Goal: Task Accomplishment & Management: Use online tool/utility

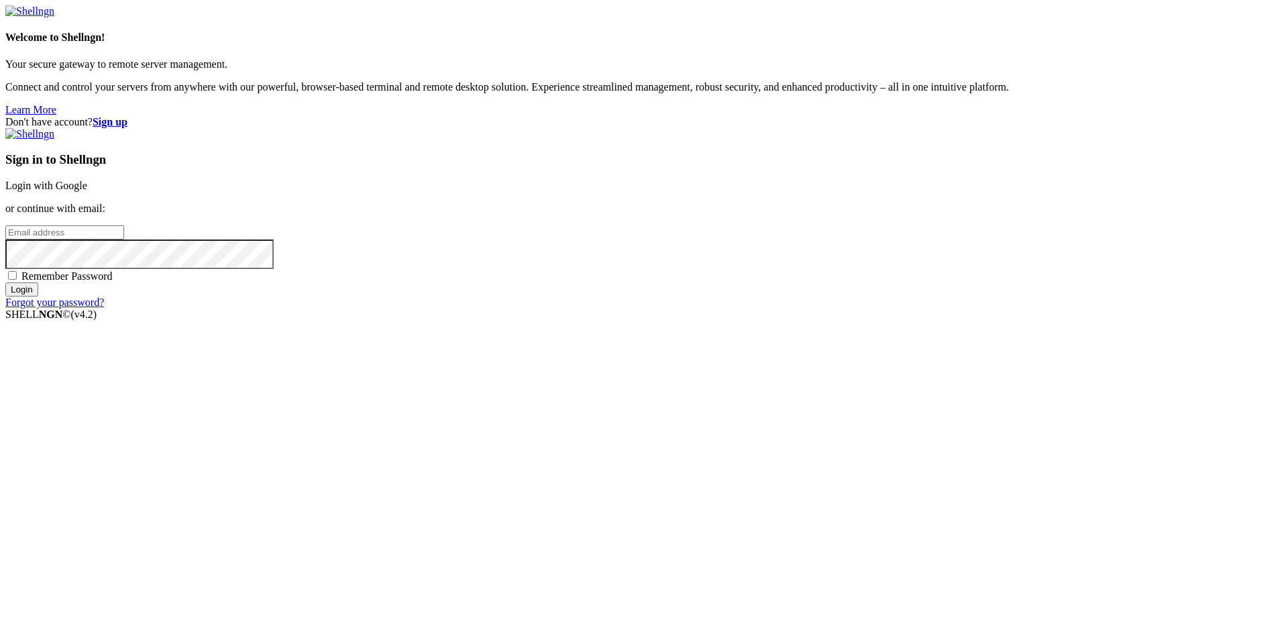
type input "[EMAIL_ADDRESS][DOMAIN_NAME]"
click at [747, 283] on div "Remember Password" at bounding box center [644, 275] width 1278 height 13
click at [113, 282] on span "Remember Password" at bounding box center [66, 275] width 91 height 11
click at [17, 280] on input "Remember Password" at bounding box center [12, 275] width 9 height 9
checkbox input "true"
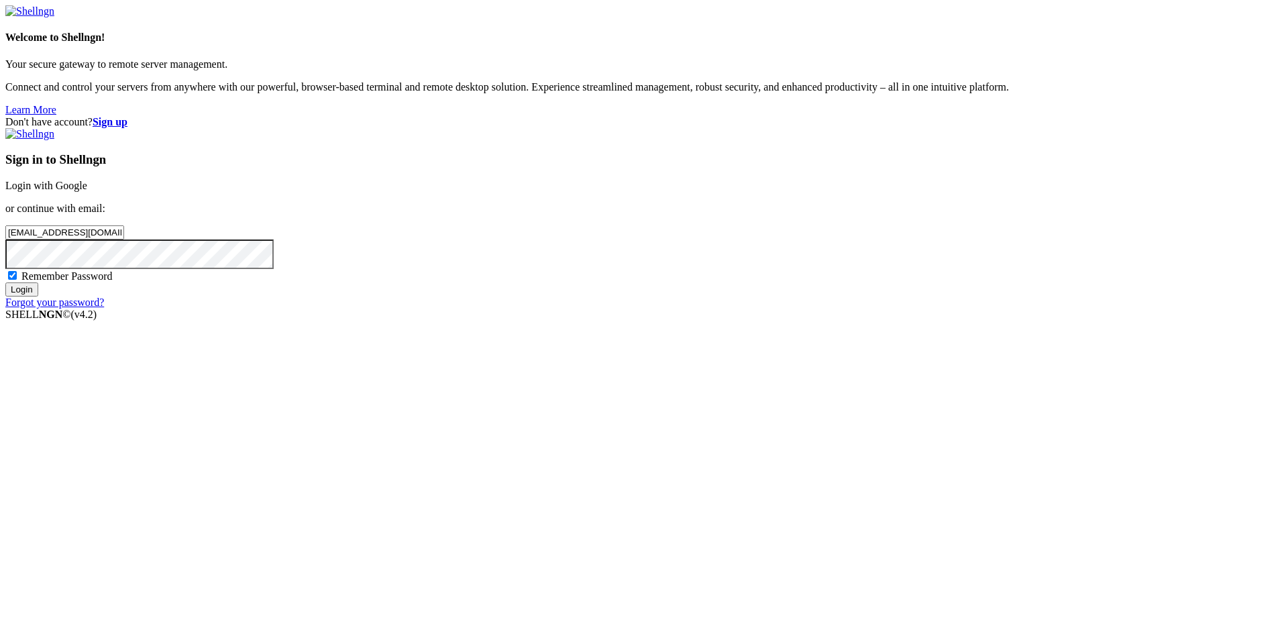
click at [38, 297] on input "Login" at bounding box center [21, 290] width 33 height 14
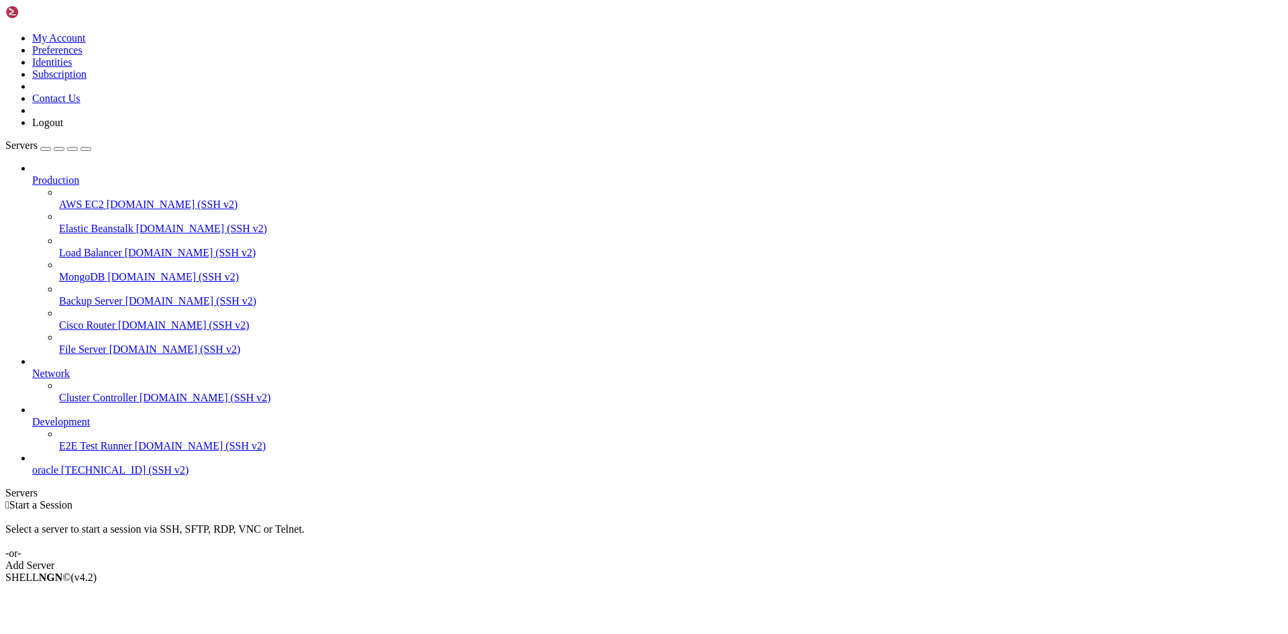
click at [58, 476] on span "oracle" at bounding box center [45, 469] width 26 height 11
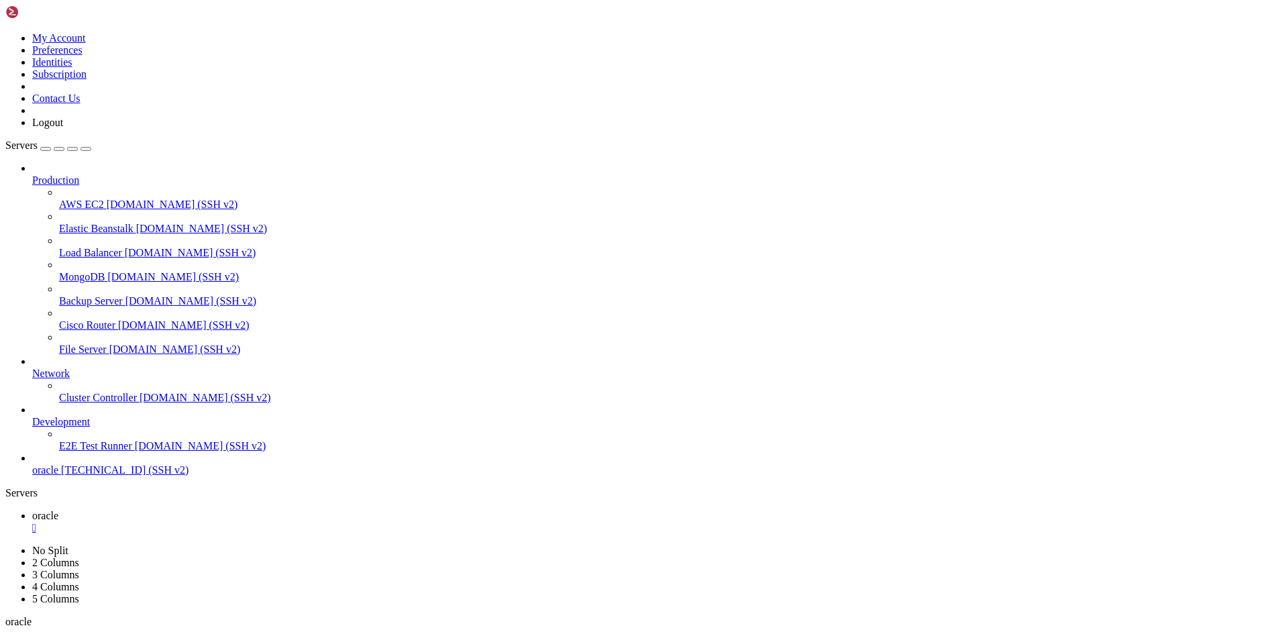
scroll to position [194, 0]
drag, startPoint x: 442, startPoint y: 1237, endPoint x: 454, endPoint y: 1236, distance: 12.8
drag, startPoint x: 360, startPoint y: 1248, endPoint x: 568, endPoint y: 1247, distance: 208.0
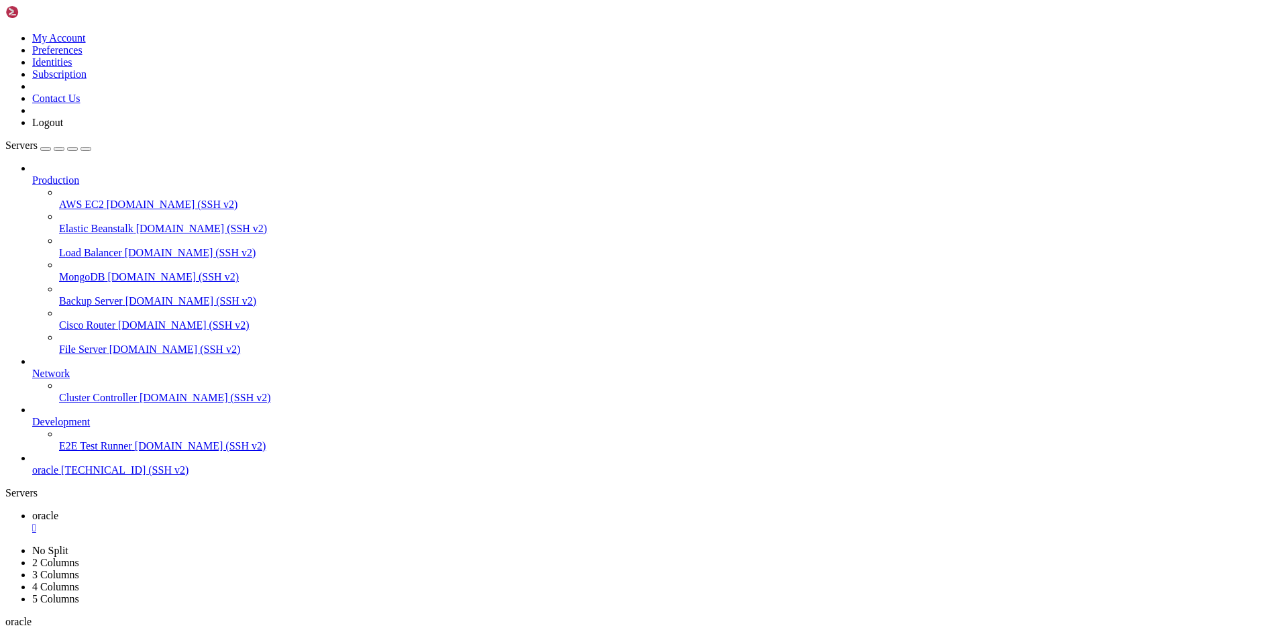
scroll to position [1266, 0]
type input "/home/ubuntu/nodejs"
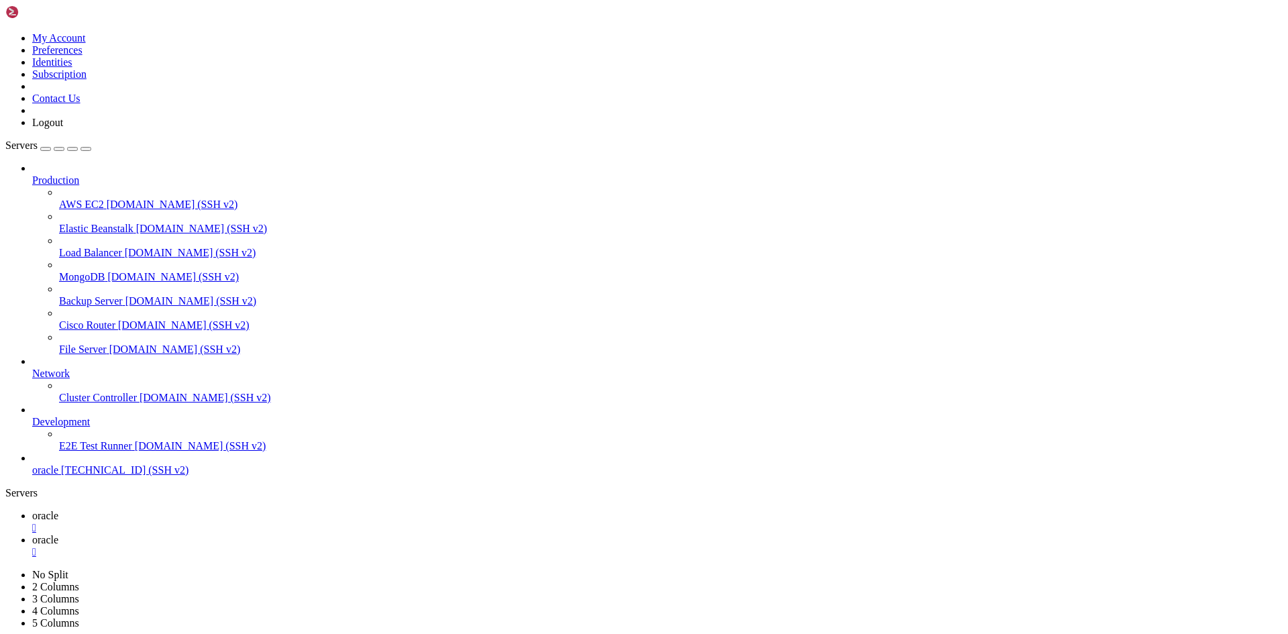
scroll to position [201, 0]
click at [58, 510] on span "oracle" at bounding box center [45, 515] width 26 height 11
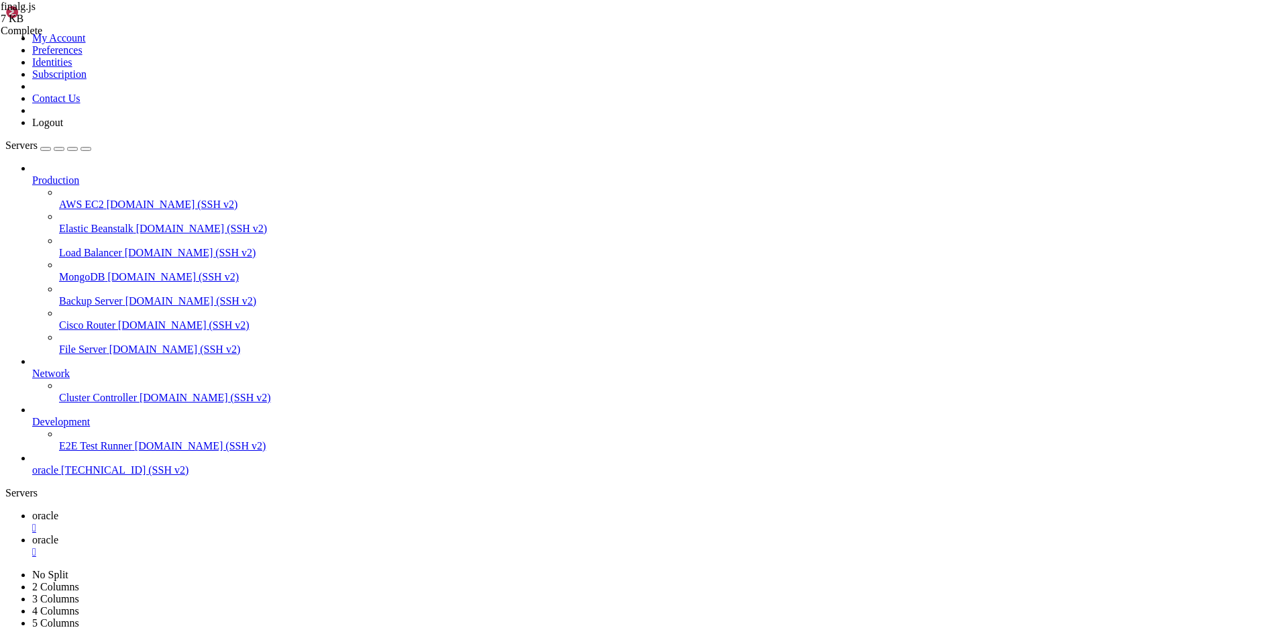
click at [58, 534] on span "oracle" at bounding box center [45, 539] width 26 height 11
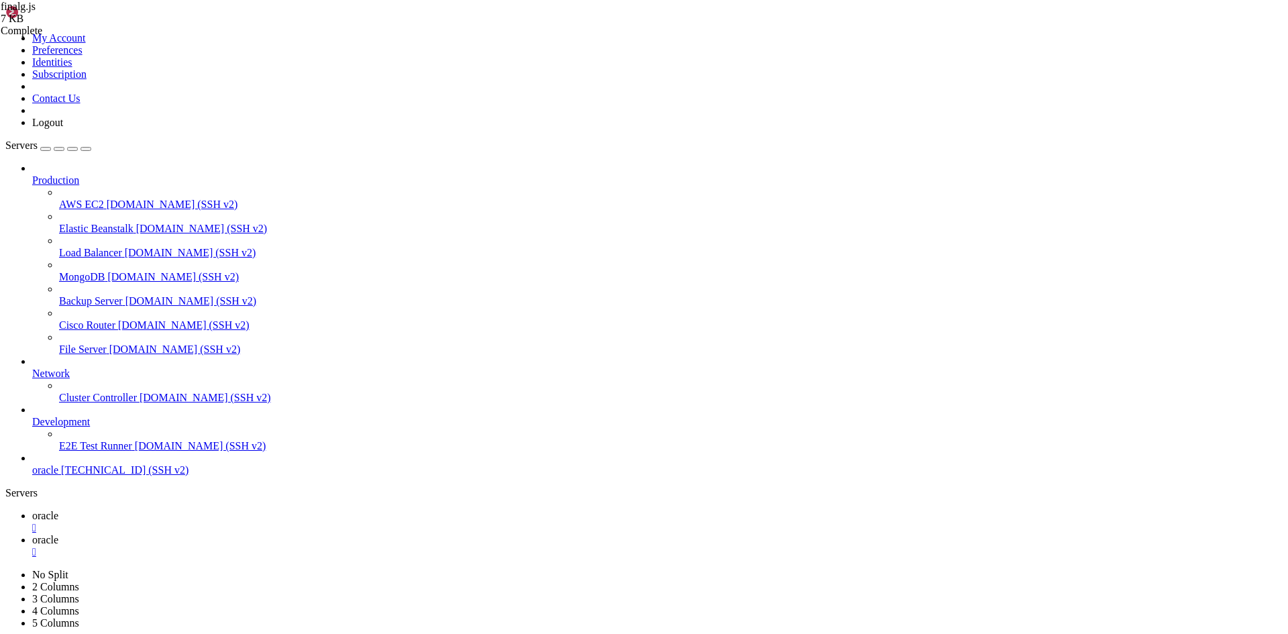
scroll to position [0, 0]
click at [1080, 297] on icon at bounding box center [1080, 297] width 0 height 0
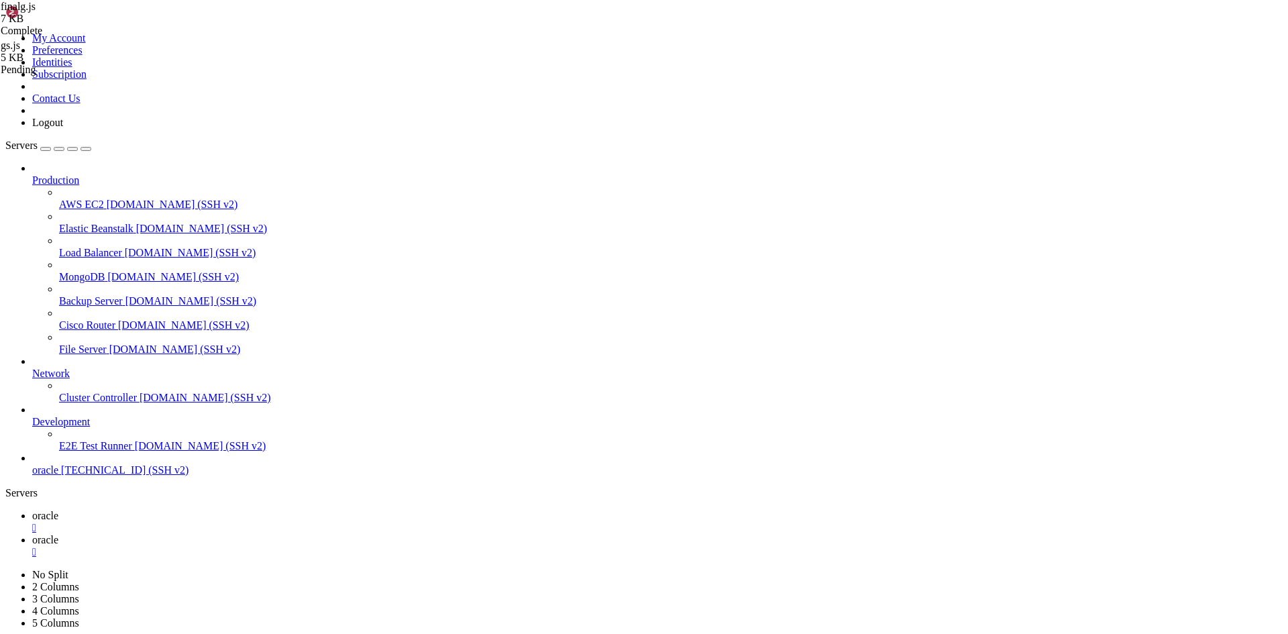
click at [58, 510] on span "oracle" at bounding box center [45, 515] width 26 height 11
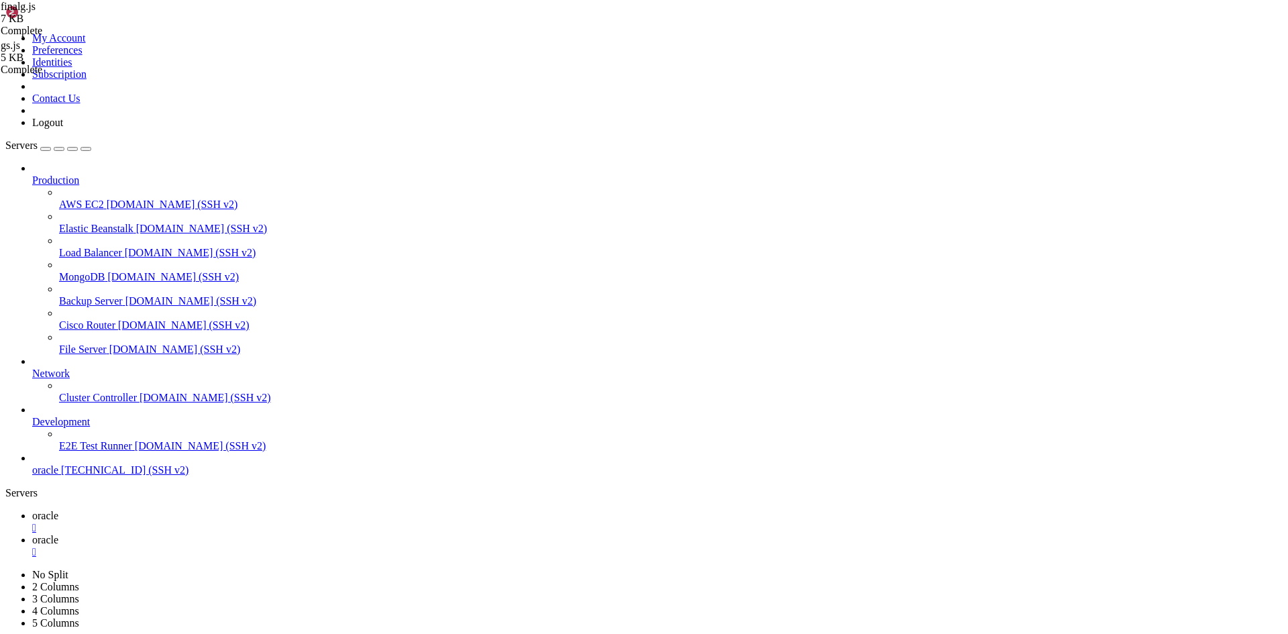
drag, startPoint x: 609, startPoint y: 1297, endPoint x: 13, endPoint y: 1169, distance: 610.2
drag, startPoint x: 608, startPoint y: 1295, endPoint x: 7, endPoint y: 1251, distance: 602.9
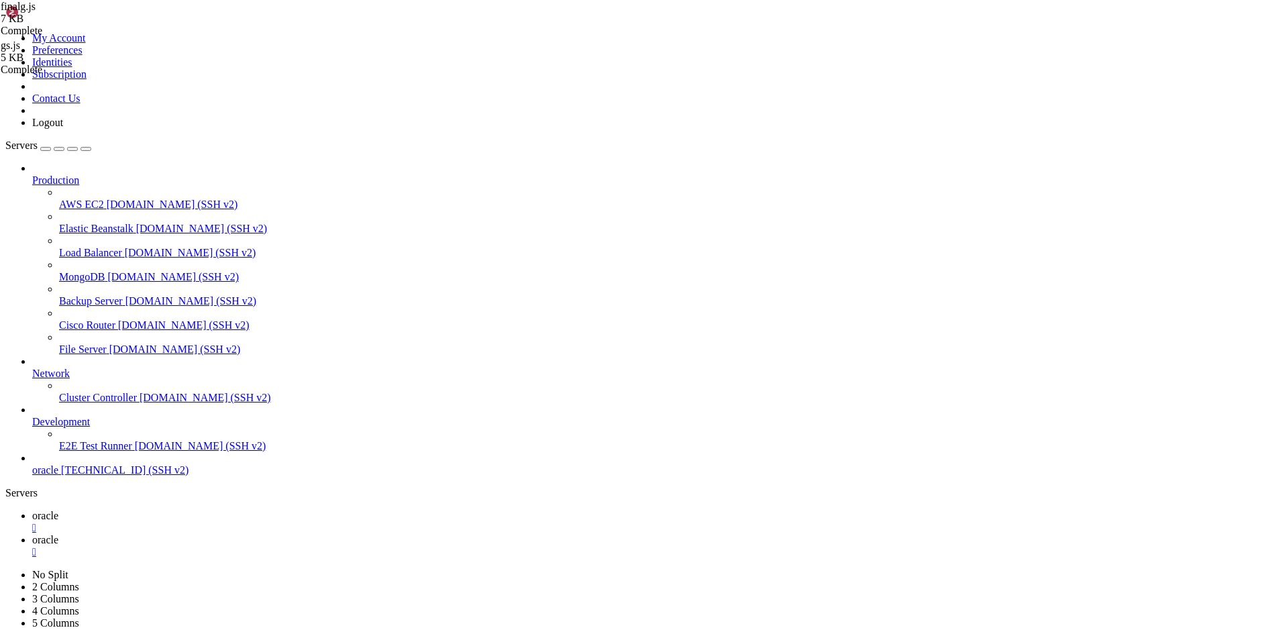
scroll to position [5373, 0]
click at [58, 534] on span "oracle" at bounding box center [45, 539] width 26 height 11
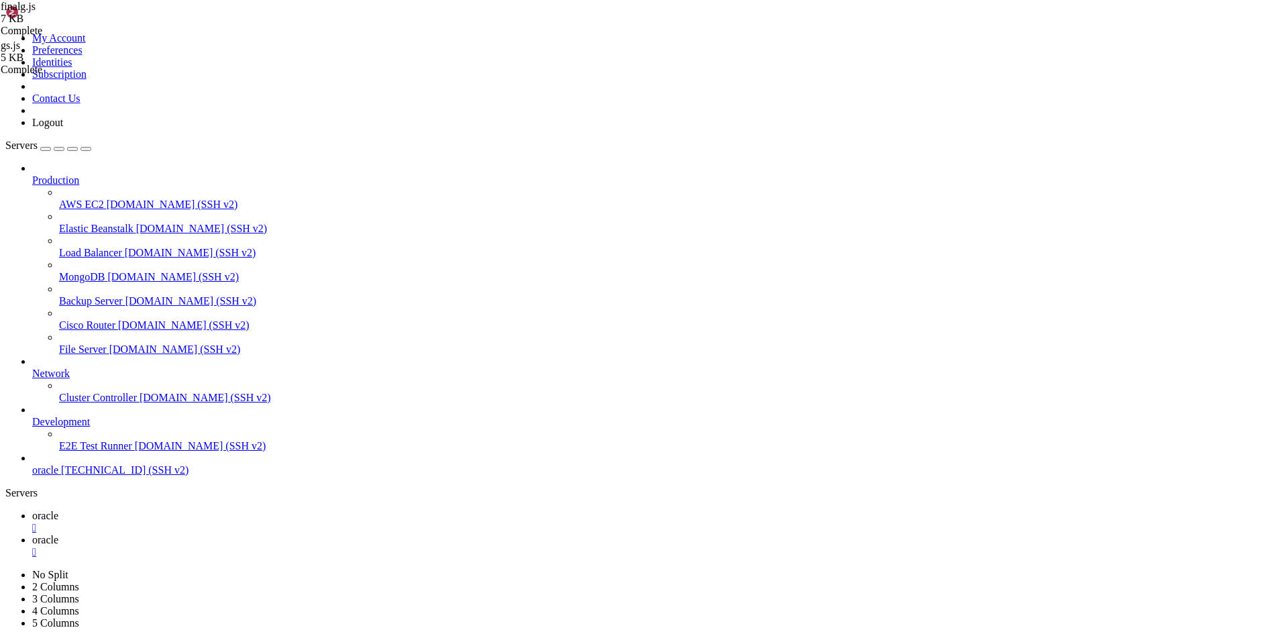
click at [58, 510] on span "oracle" at bounding box center [45, 515] width 26 height 11
